Goal: Complete application form

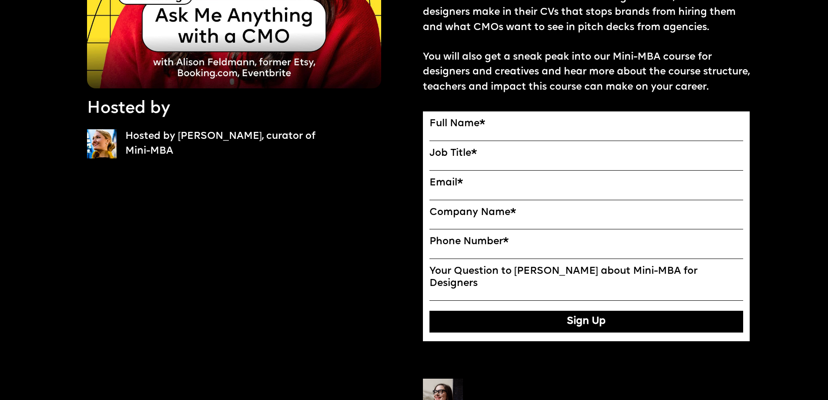
scroll to position [174, 0]
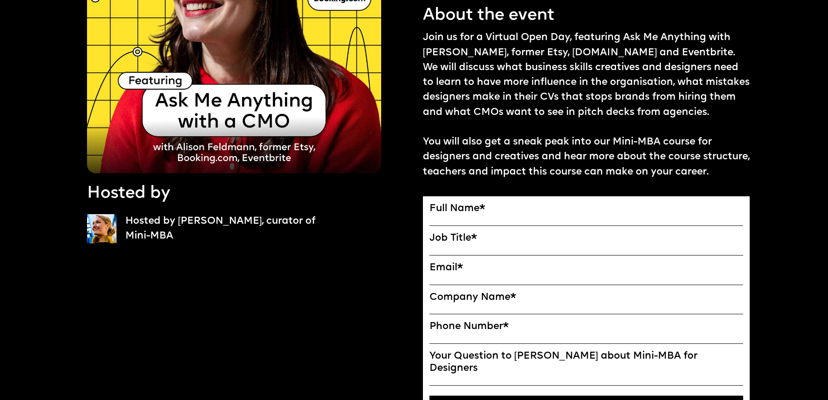
click at [462, 203] on label "Full Name *" at bounding box center [586, 209] width 314 height 12
click at [0, 0] on input "Full Name" at bounding box center [0, 0] width 0 height 0
click at [458, 215] on input "Full Name" at bounding box center [586, 220] width 314 height 11
type input "**********"
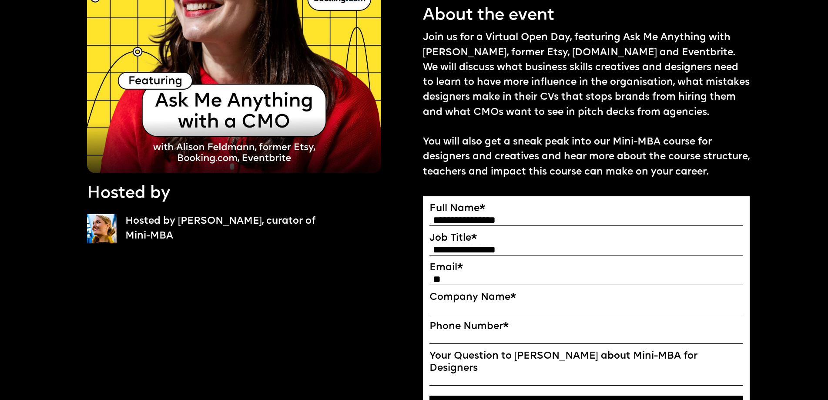
type input "*"
click at [467, 245] on input "**********" at bounding box center [586, 250] width 314 height 11
type input "**********"
click at [467, 268] on label "Email *" at bounding box center [586, 268] width 314 height 12
click at [0, 0] on input "Email*" at bounding box center [0, 0] width 0 height 0
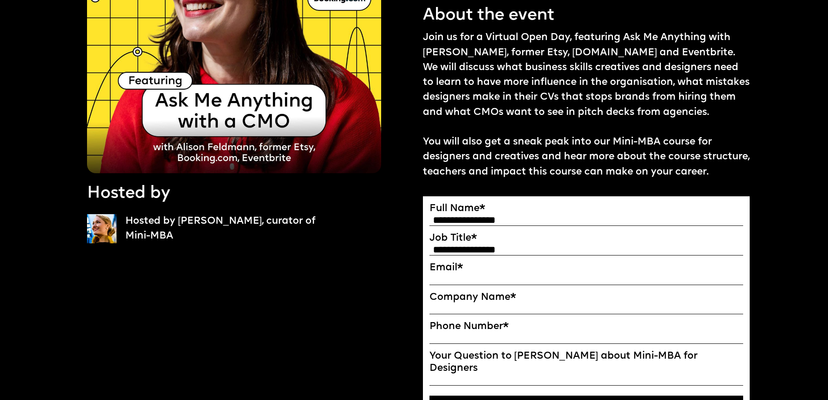
click at [464, 274] on input "Email*" at bounding box center [586, 279] width 314 height 11
type input "**********"
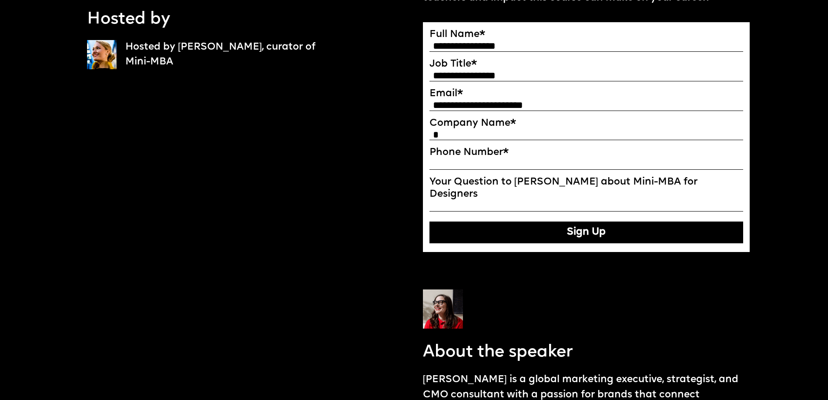
click at [559, 221] on button "Sign Up" at bounding box center [586, 232] width 314 height 22
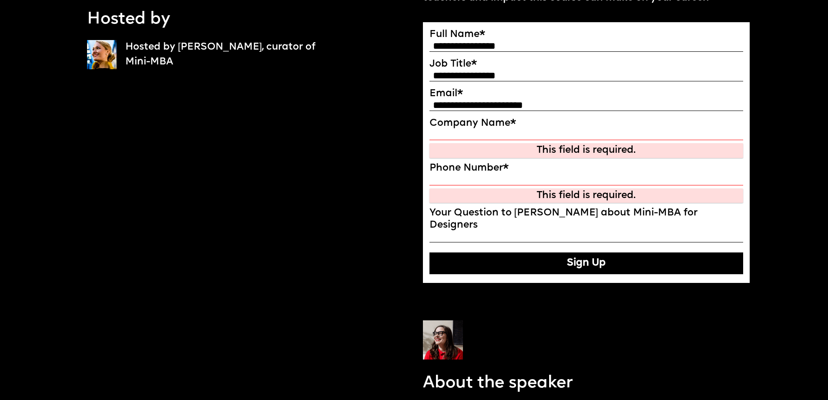
click at [538, 166] on label "Phone Number *" at bounding box center [586, 168] width 314 height 12
click at [538, 174] on input "Phone Number *" at bounding box center [586, 179] width 314 height 11
click at [536, 174] on input "Phone Number *" at bounding box center [586, 179] width 314 height 11
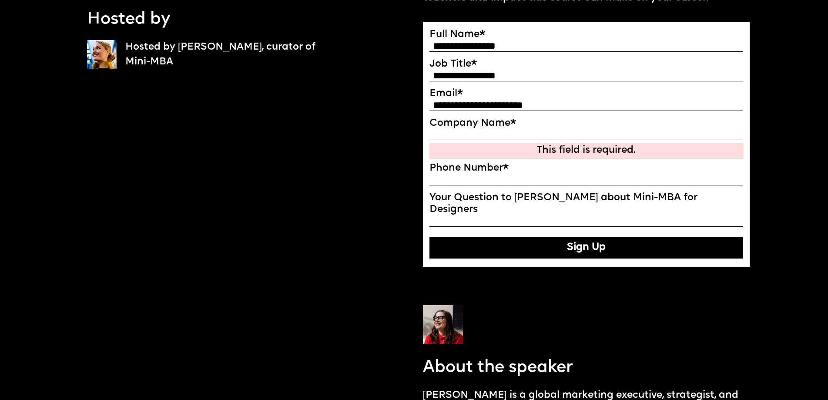
click at [595, 201] on div "**********" at bounding box center [586, 144] width 314 height 230
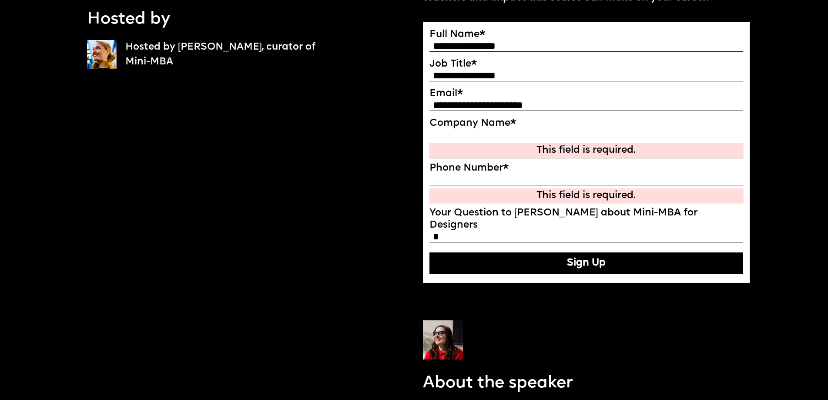
click at [628, 131] on input "Company Name" at bounding box center [586, 134] width 314 height 11
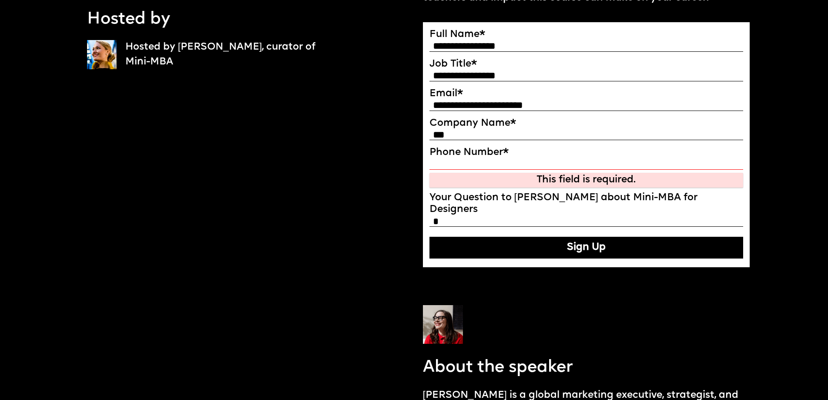
type input "***"
click at [603, 162] on input "Phone Number *" at bounding box center [586, 164] width 314 height 11
type input "*"
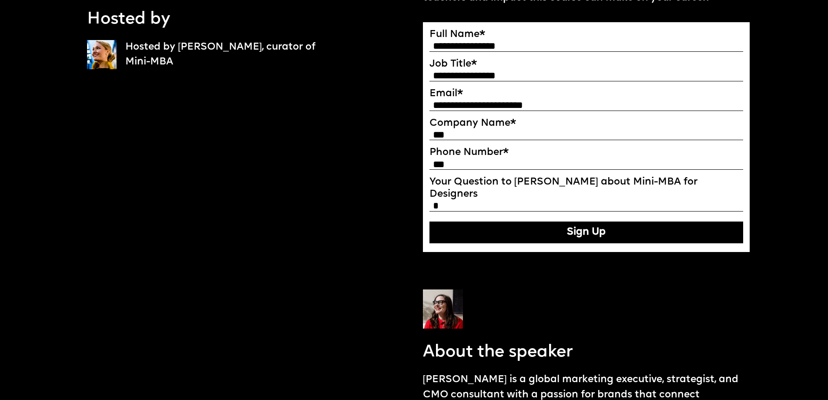
type input "***"
click at [563, 201] on input "Your Question to Ekaterina about Mini-MBA for Designers" at bounding box center [586, 206] width 314 height 11
click at [556, 221] on button "Sign Up" at bounding box center [586, 232] width 314 height 22
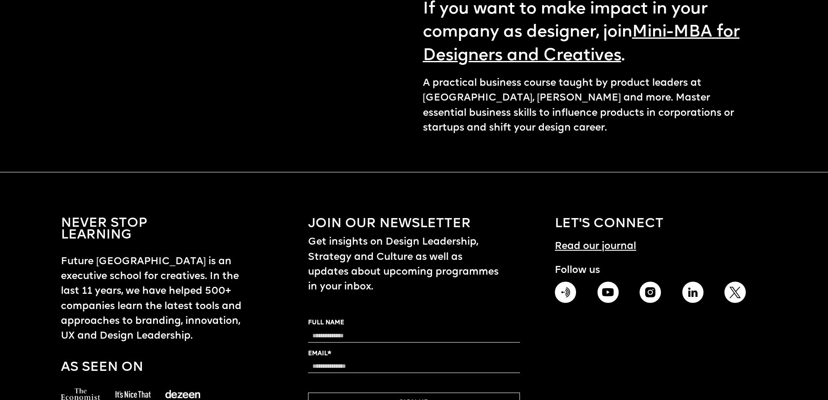
scroll to position [1488, 0]
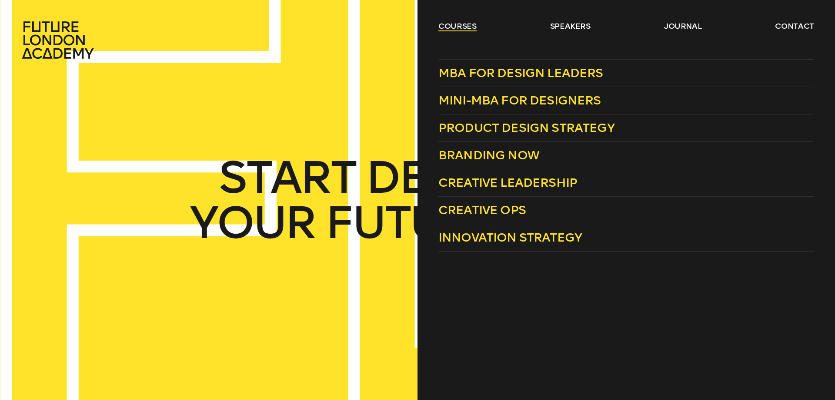
click at [440, 25] on link "courses" at bounding box center [458, 26] width 38 height 10
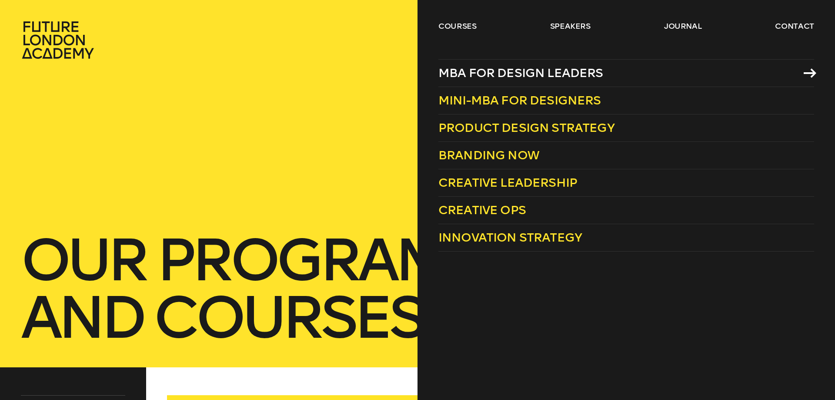
click at [484, 75] on span "MBA for Design Leaders" at bounding box center [521, 73] width 165 height 14
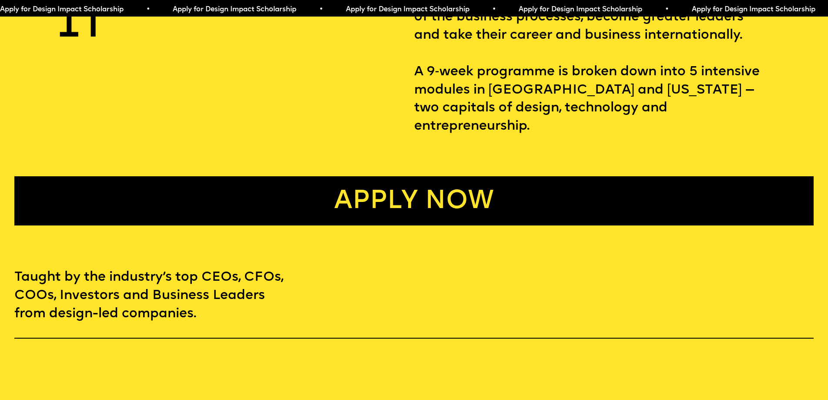
click at [427, 197] on link "Apply now" at bounding box center [413, 200] width 799 height 49
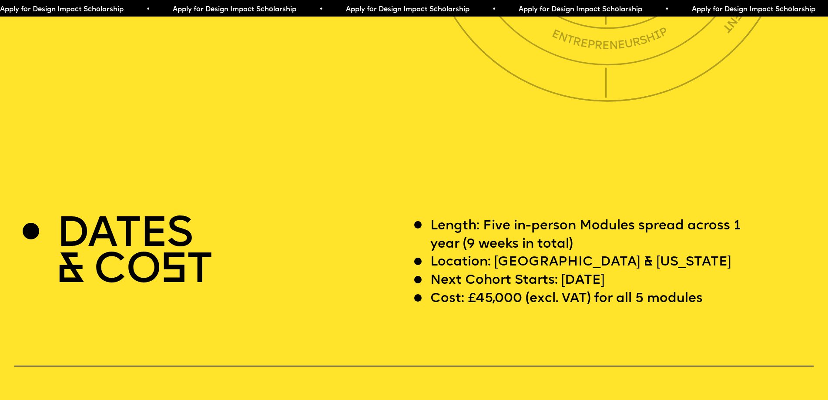
scroll to position [3243, 0]
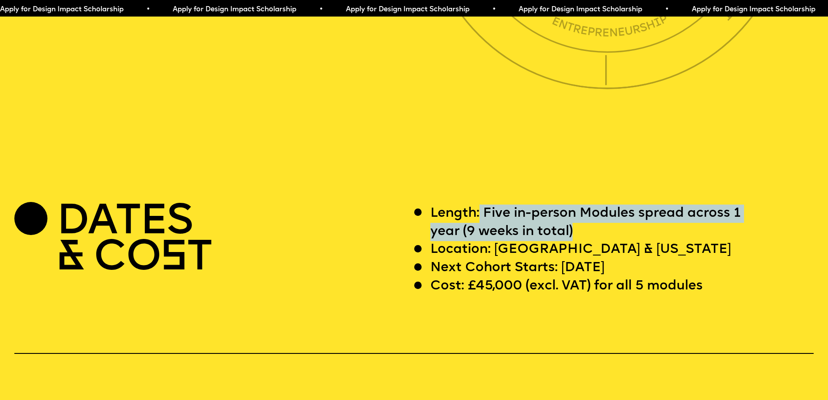
drag, startPoint x: 479, startPoint y: 240, endPoint x: 725, endPoint y: 270, distance: 247.3
click at [725, 241] on p "Length: Five in-person Modules spread across 1 year (9 weeks in total)" at bounding box center [597, 222] width 334 height 37
click at [702, 241] on p "Length: Five in-person Modules spread across 1 year (9 weeks in total)" at bounding box center [597, 222] width 334 height 37
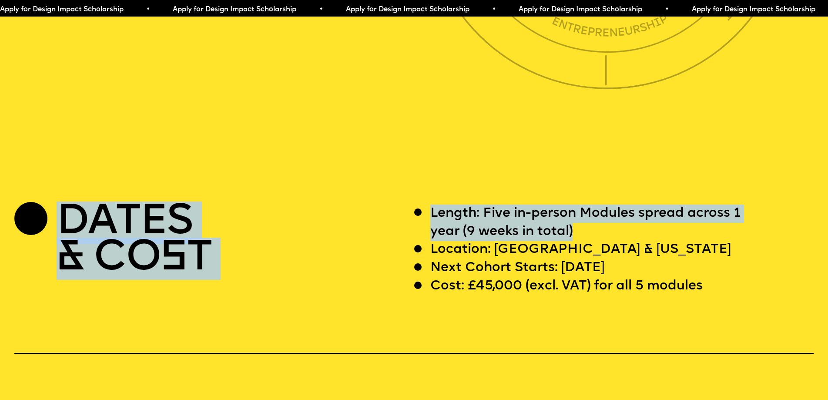
drag, startPoint x: 520, startPoint y: 248, endPoint x: 412, endPoint y: 238, distance: 109.3
click at [400, 241] on div "DATES & CO S T Length: Five in-person Modules spread across 1 year (9 weeks in …" at bounding box center [413, 249] width 799 height 91
click at [442, 237] on p "Length: Five in-person Modules spread across 1 year (9 weeks in total)" at bounding box center [597, 222] width 334 height 37
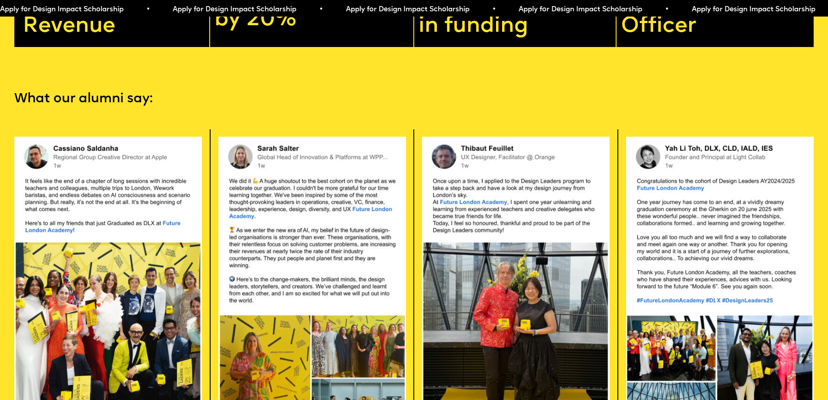
scroll to position [0, 0]
